Goal: Communication & Community: Participate in discussion

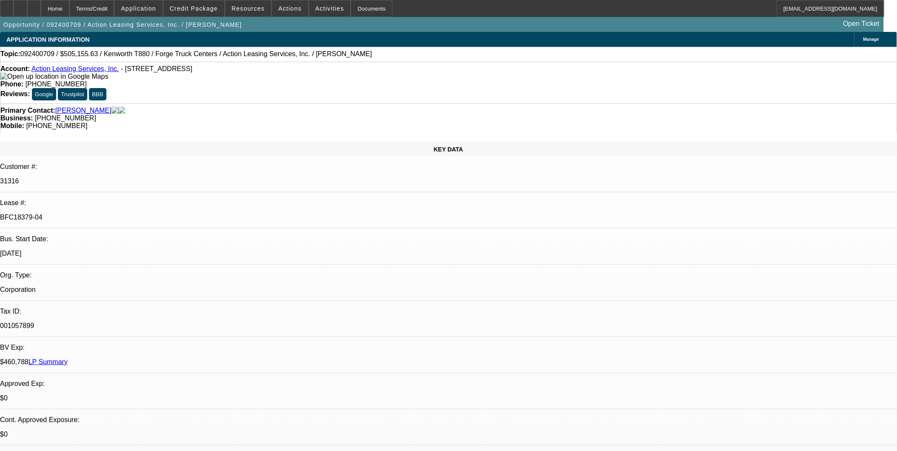
select select "0.1"
select select "2"
select select "0"
select select "0.1"
select select "2"
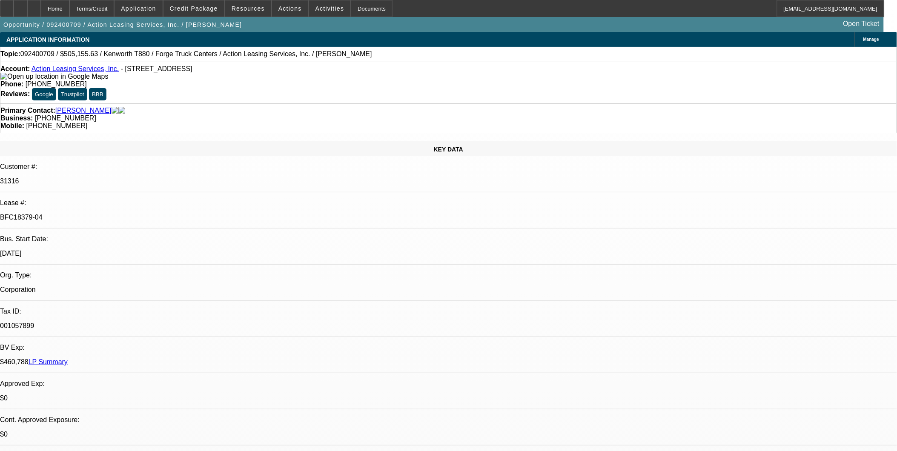
select select "0"
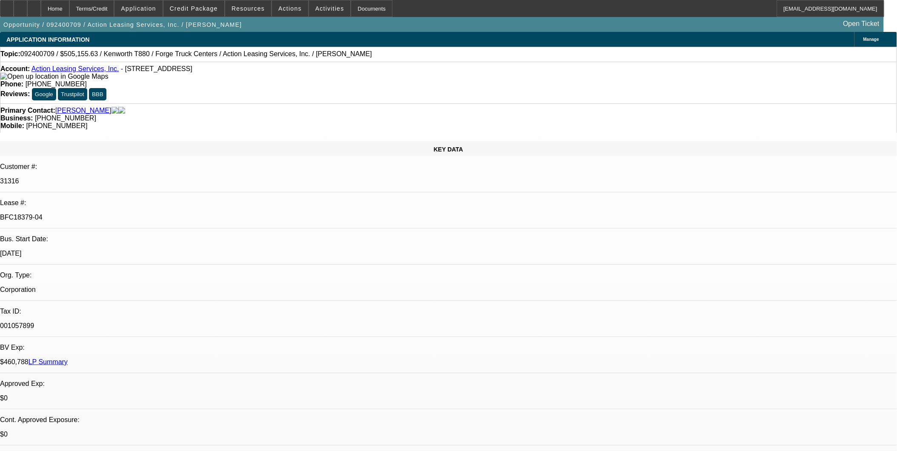
select select "0"
select select "1"
select select "2"
select select "6"
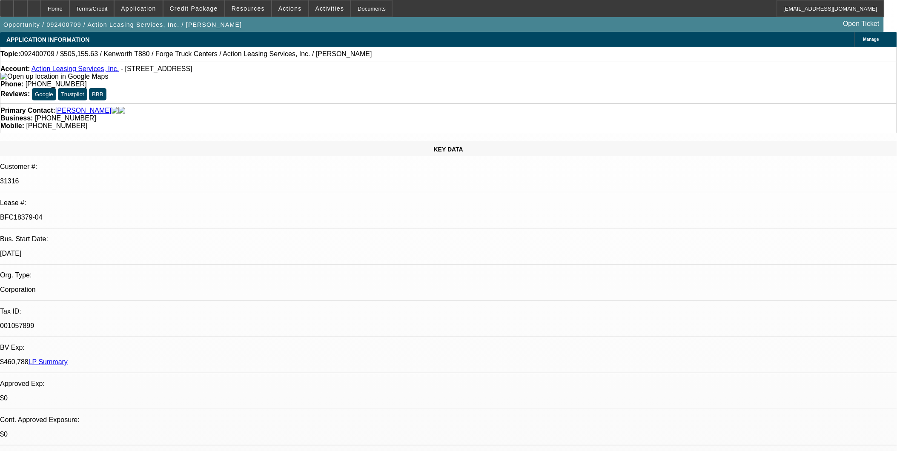
select select "1"
select select "2"
select select "6"
select select "1"
select select "3"
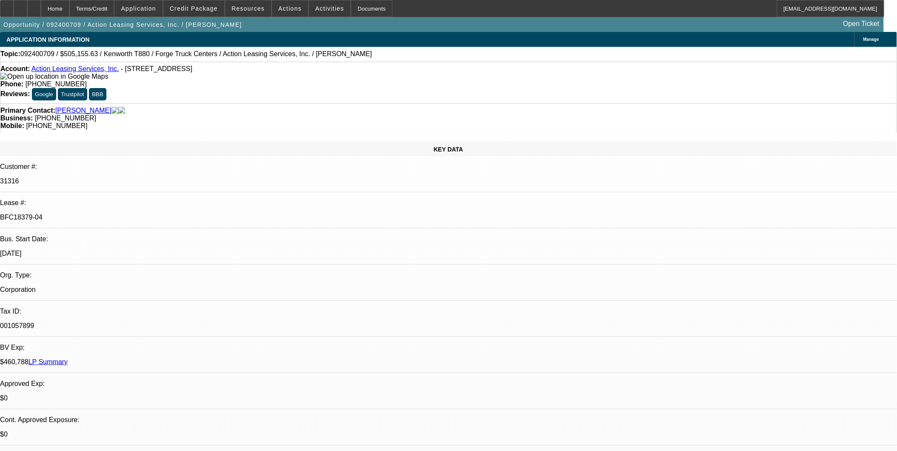
select select "6"
select select "1"
select select "3"
select select "6"
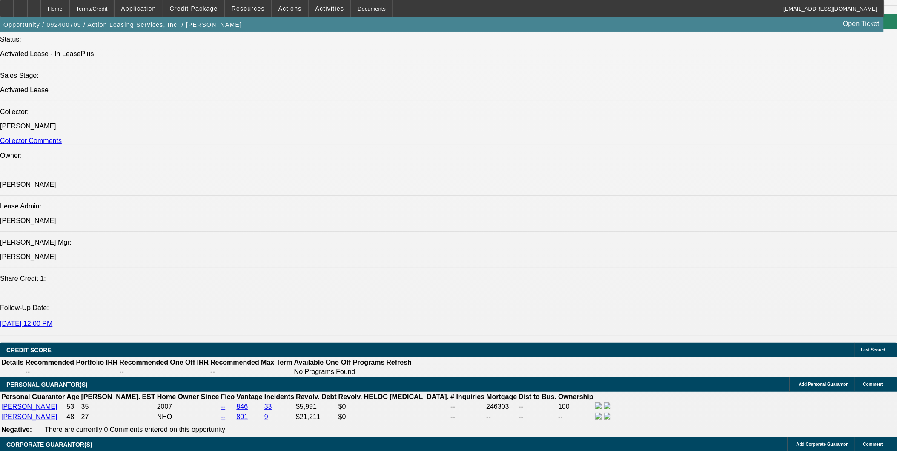
scroll to position [946, 0]
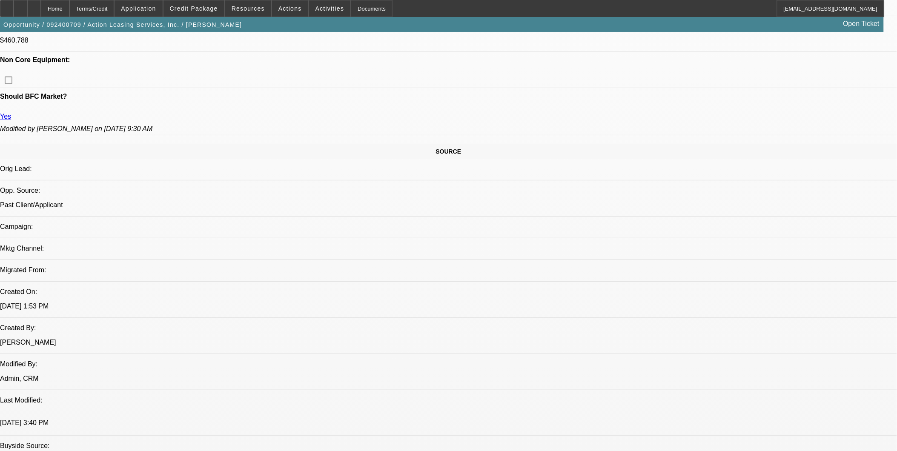
scroll to position [426, 0]
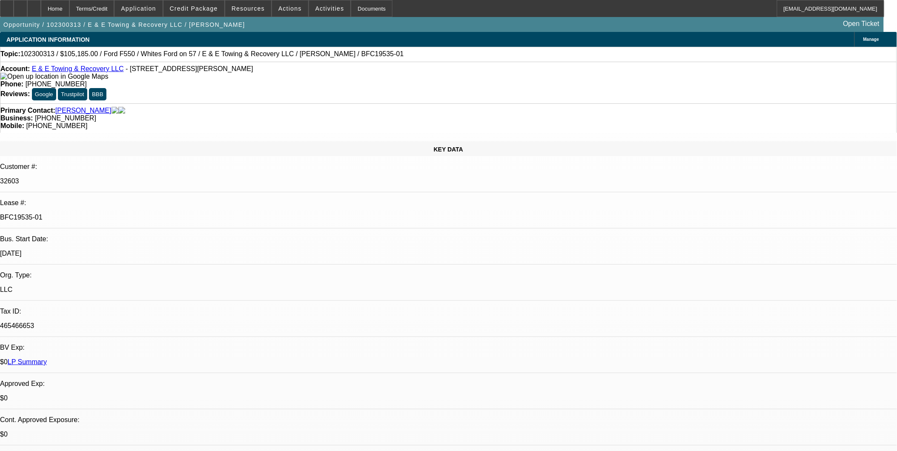
select select "0"
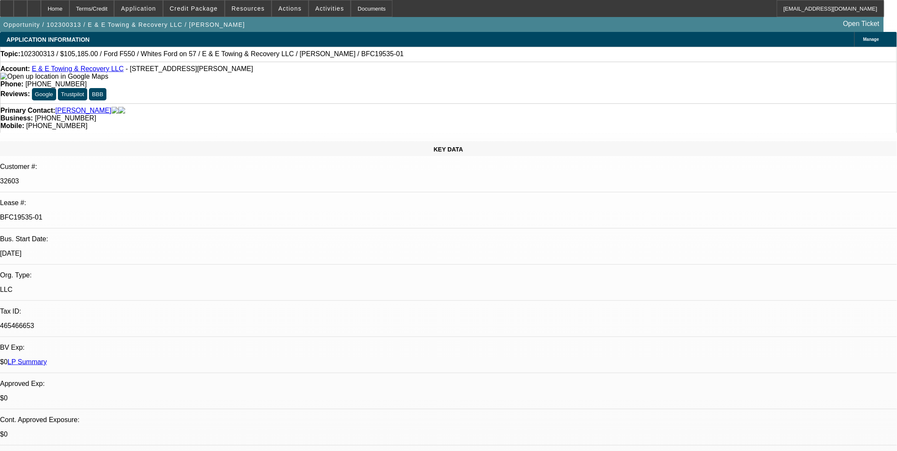
select select "0.1"
select select "0"
select select "2"
select select "0.1"
select select "0"
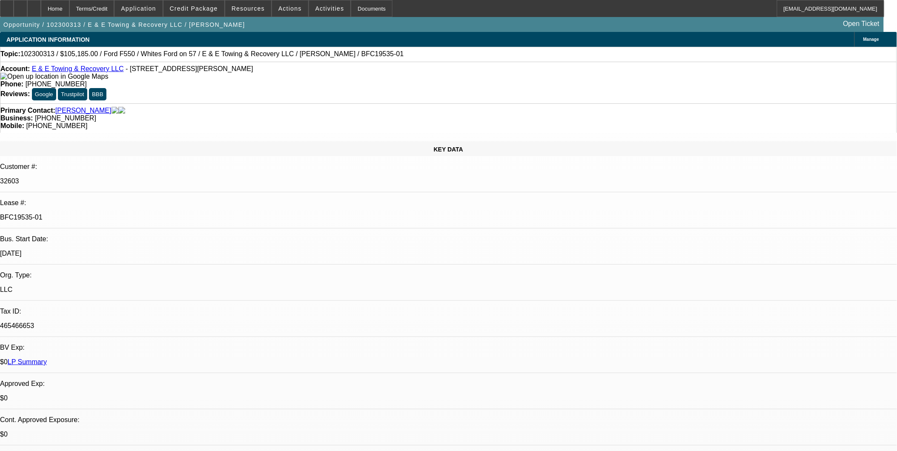
select select "2"
select select "0.1"
select select "1"
select select "6"
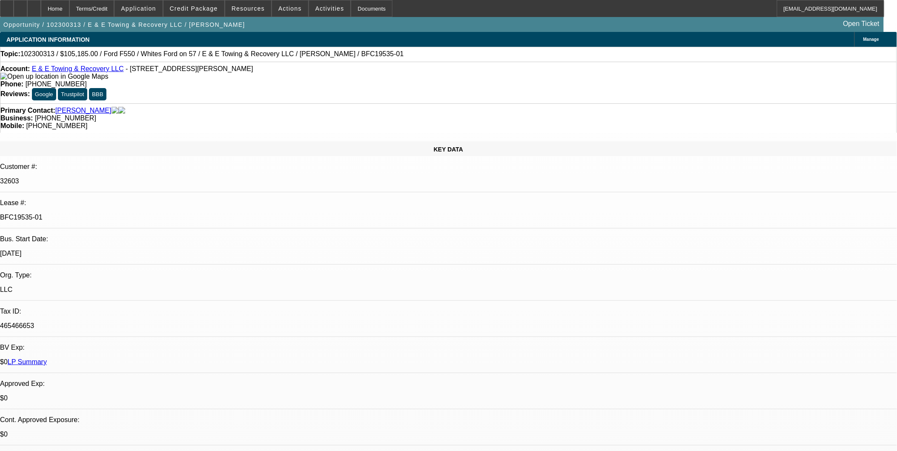
select select "1"
select select "4"
select select "1"
select select "2"
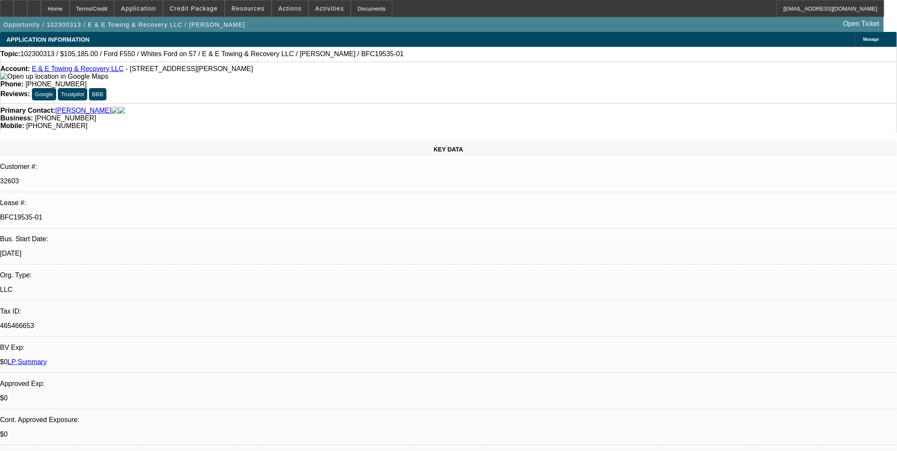
select select "4"
select select "1"
select select "2"
select select "4"
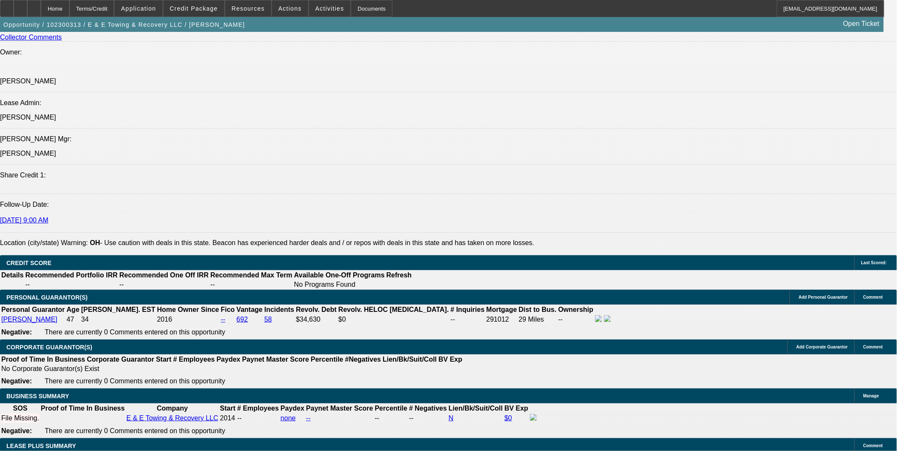
scroll to position [1183, 0]
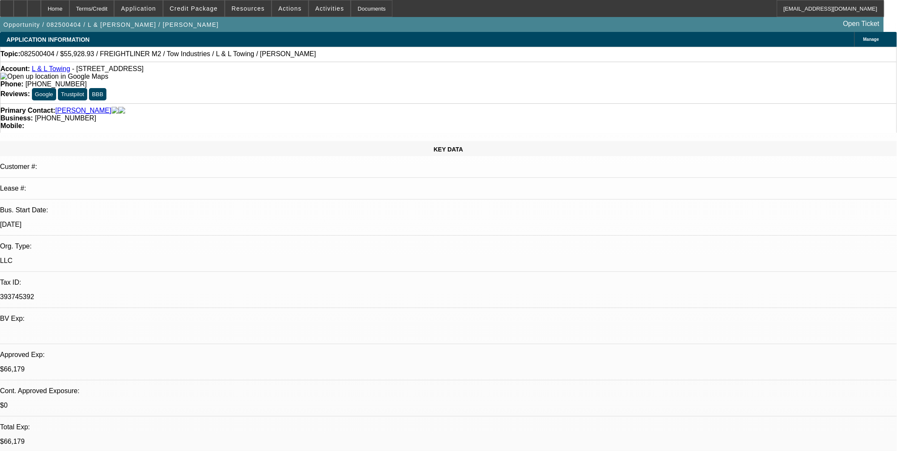
select select "0"
select select "2"
select select "0.1"
select select "0"
select select "2"
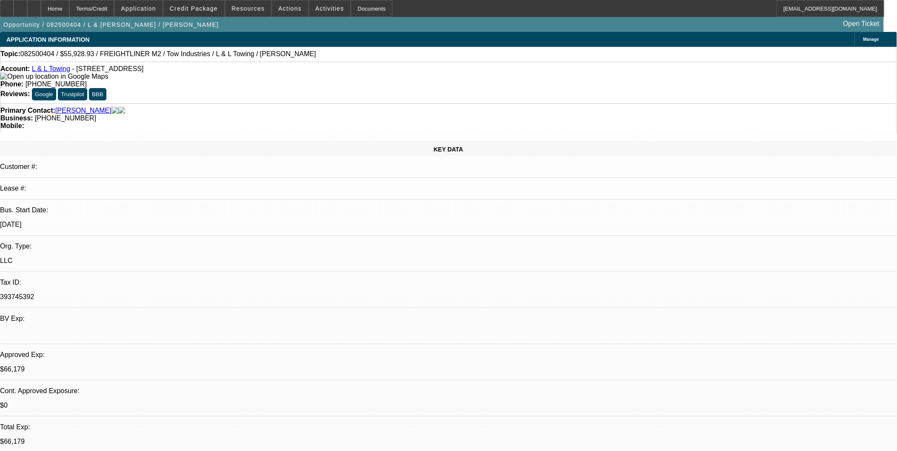
select select "0.1"
select select "0"
select select "2"
select select "0.1"
select select "0"
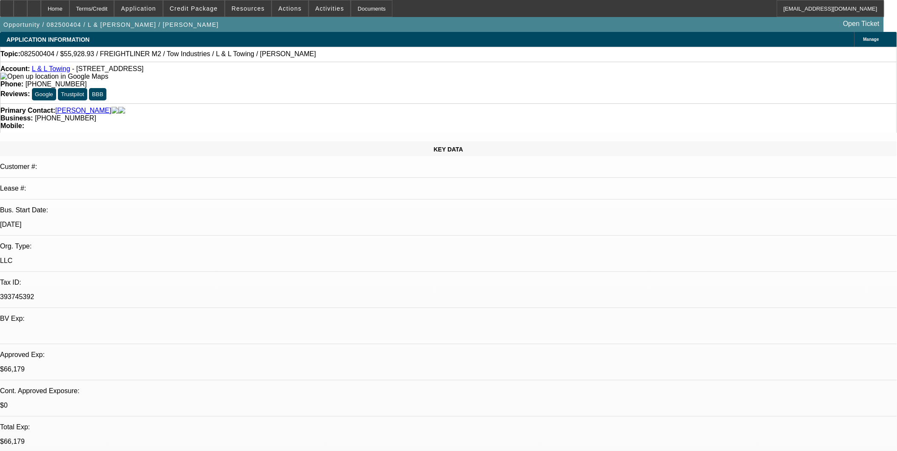
select select "2"
select select "0.1"
select select "1"
select select "2"
select select "4"
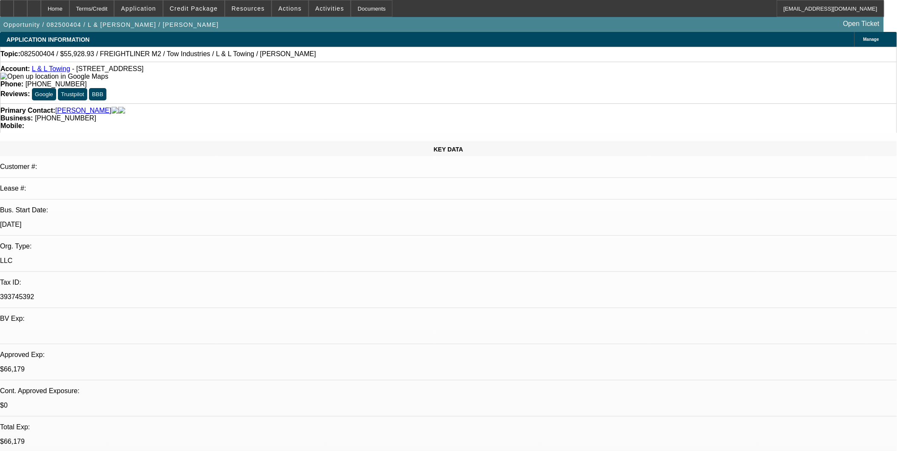
select select "1"
select select "2"
select select "4"
select select "1"
select select "2"
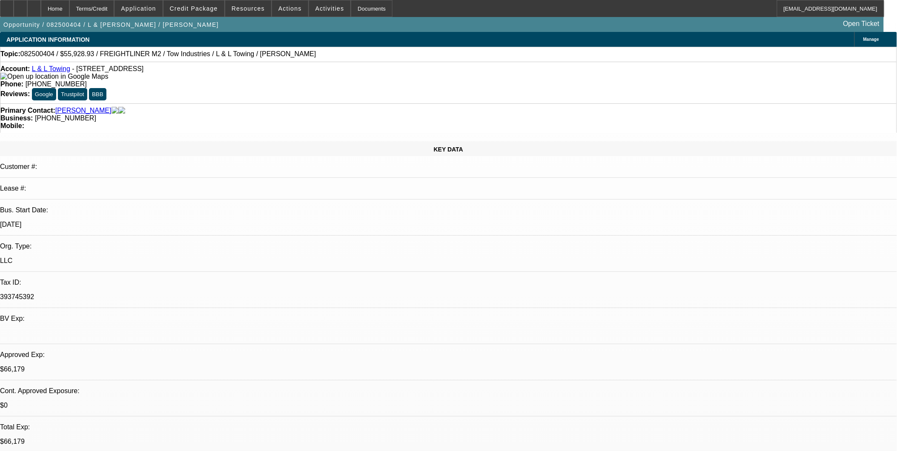
select select "4"
select select "1"
select select "2"
select select "4"
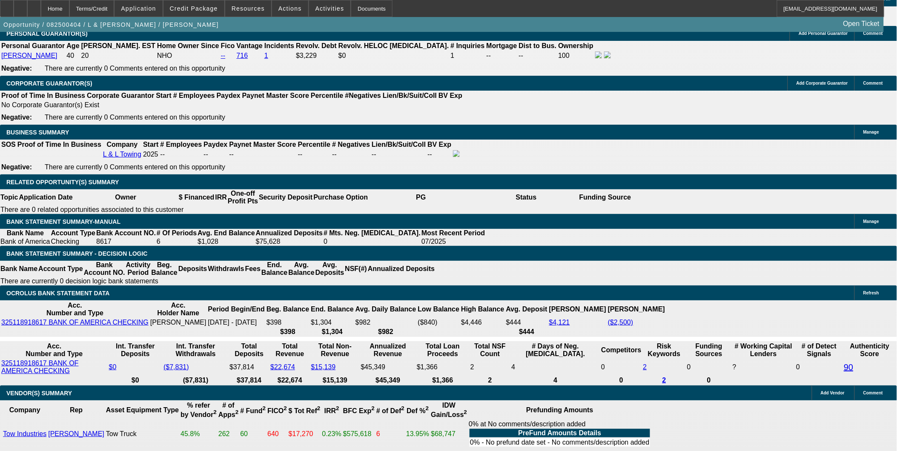
scroll to position [1230, 0]
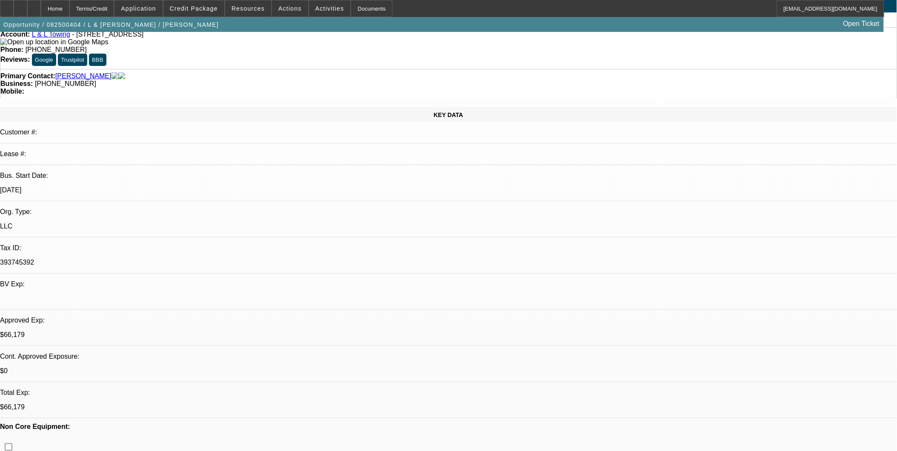
scroll to position [0, 0]
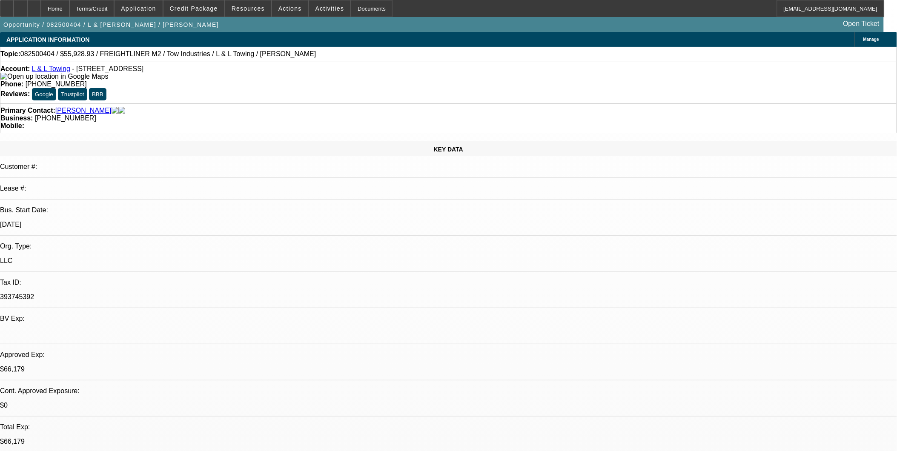
click at [48, 69] on link "L & L Towing" at bounding box center [51, 68] width 38 height 7
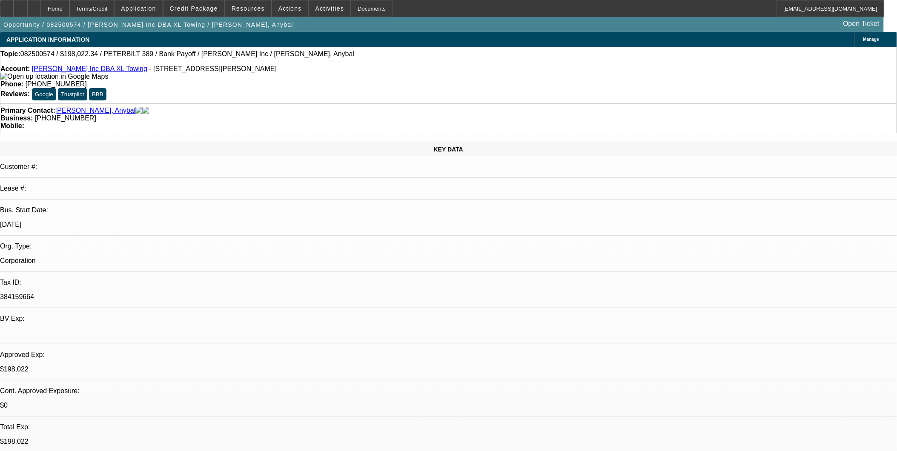
select select "0"
select select "0.15"
select select "0"
select select "0.15"
select select "0"
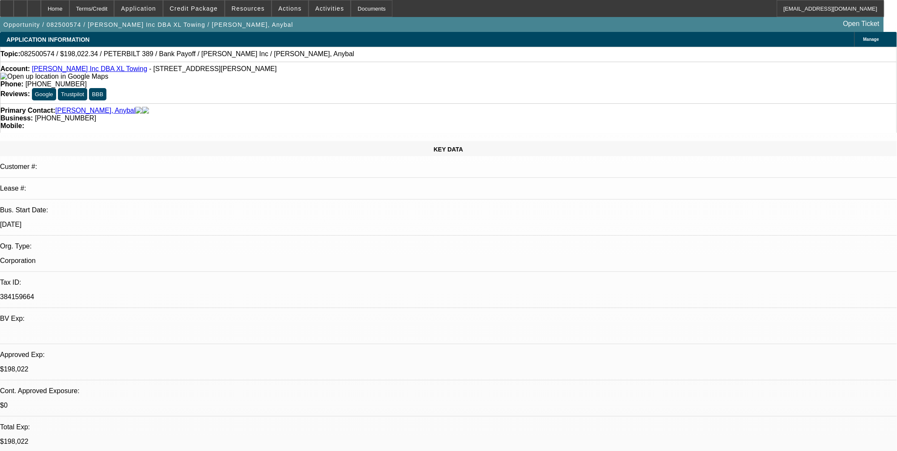
select select "0.15"
select select "0"
select select "0.15"
select select "1"
select select "2"
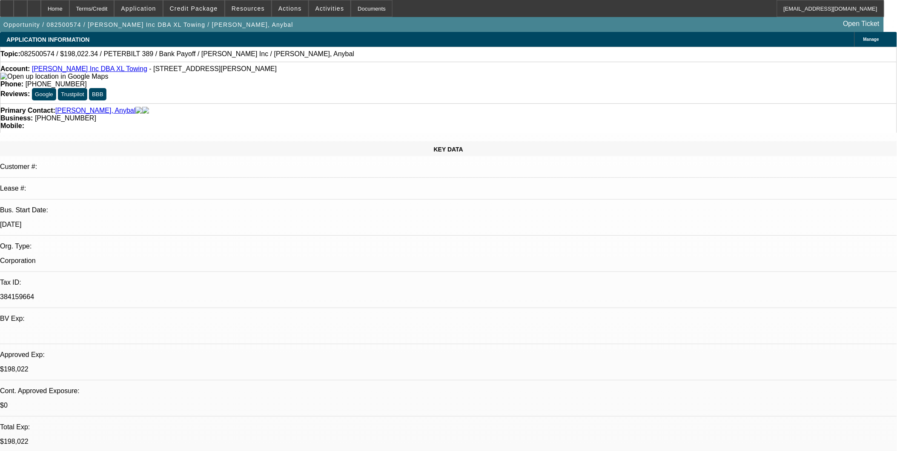
select select "16"
select select "1"
select select "2"
select select "16"
select select "1"
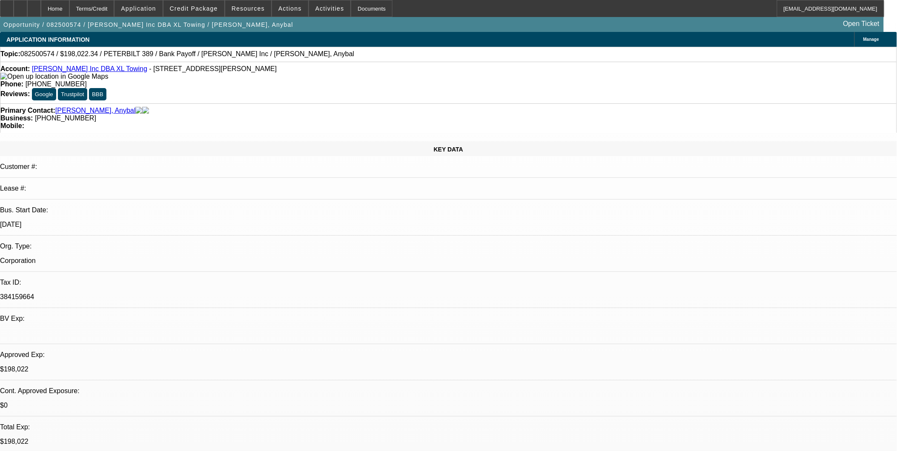
select select "2"
select select "4"
select select "1"
select select "2"
select select "4"
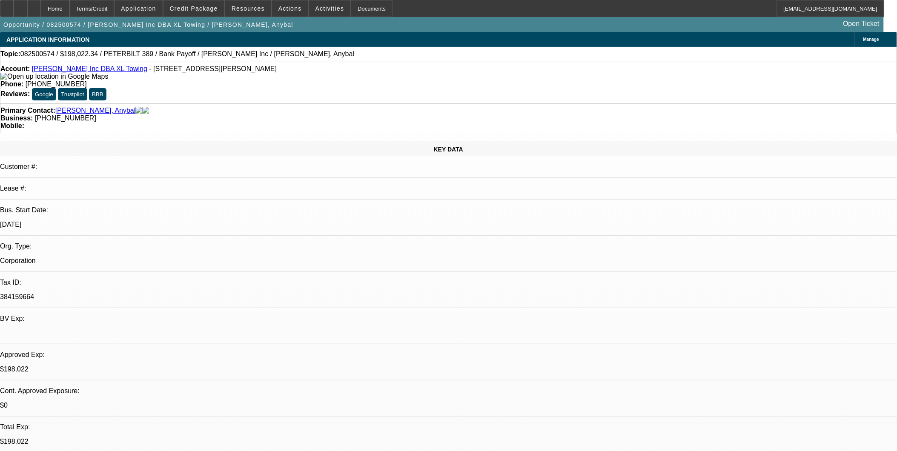
click at [92, 72] on link "Yepez Inc DBA XL Towing" at bounding box center [89, 68] width 115 height 7
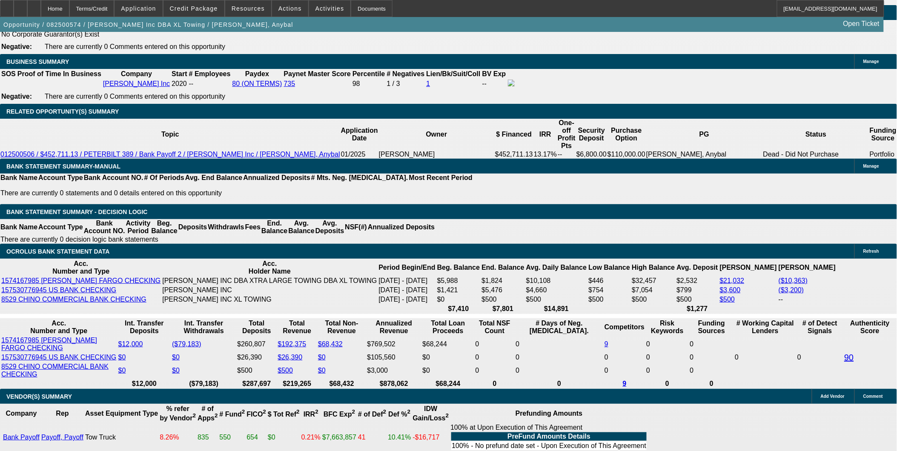
scroll to position [1325, 0]
